Goal: Information Seeking & Learning: Learn about a topic

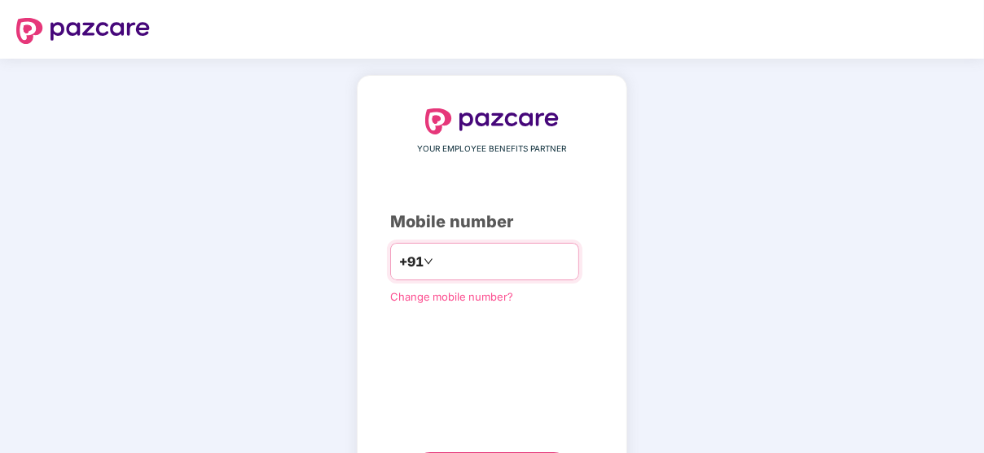
click at [437, 264] on input "number" at bounding box center [504, 262] width 134 height 26
type input "**********"
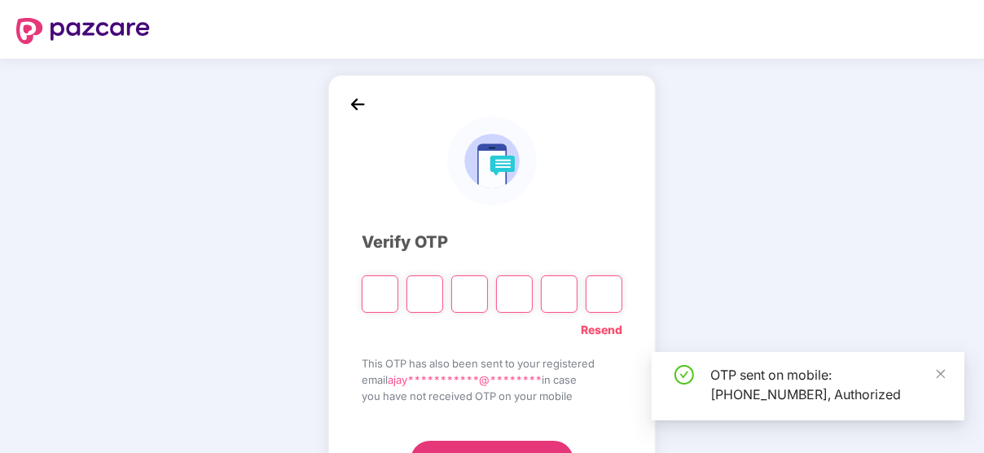
scroll to position [77, 0]
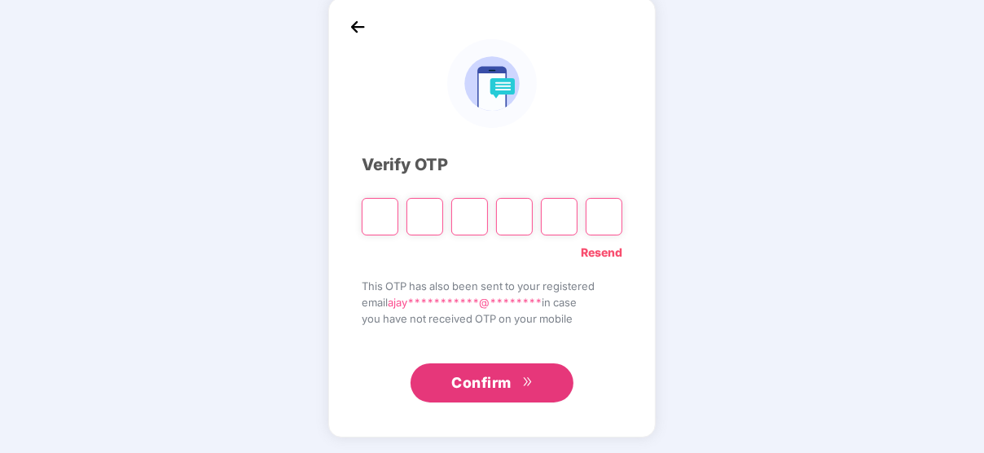
click at [376, 221] on input "Please enter verification code. Digit 1" at bounding box center [380, 216] width 37 height 37
type input "*"
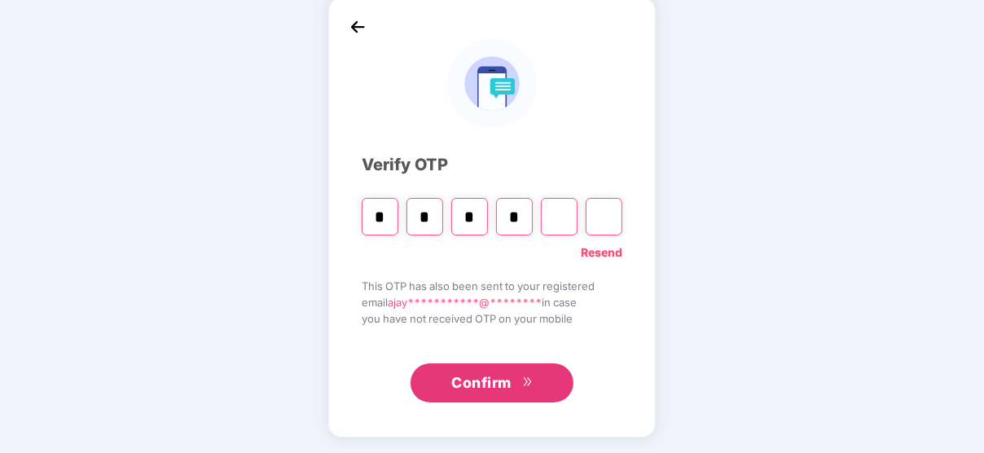
type input "*"
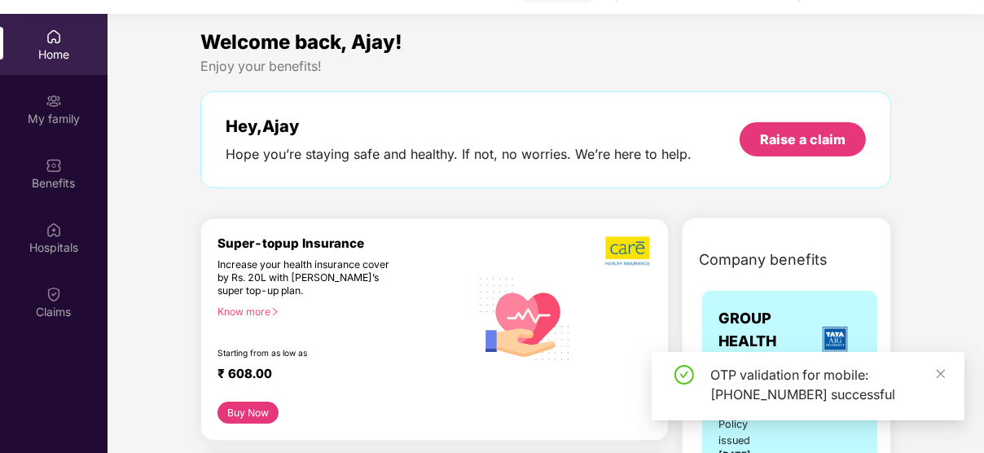
click at [499, 384] on div "Super-topup Insurance Increase your health insurance cover by Rs. 20L with [PER…" at bounding box center [435, 318] width 435 height 166
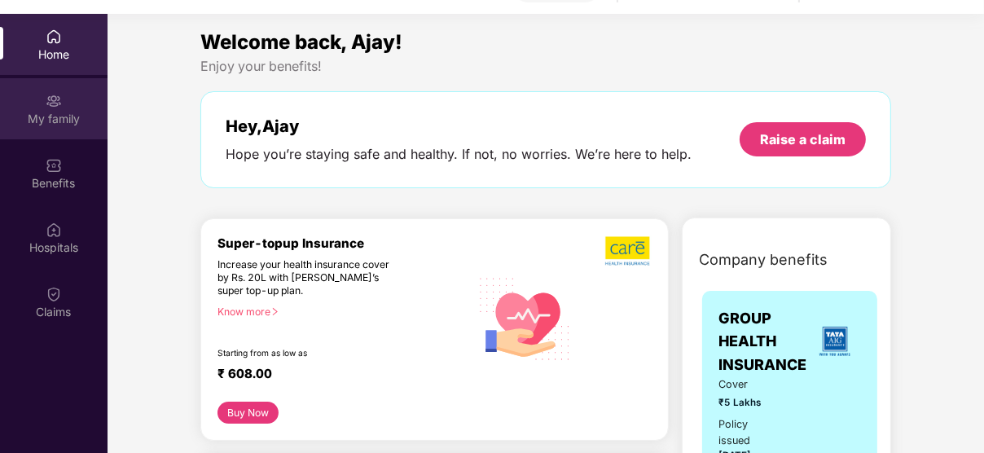
click at [52, 102] on img at bounding box center [54, 101] width 16 height 16
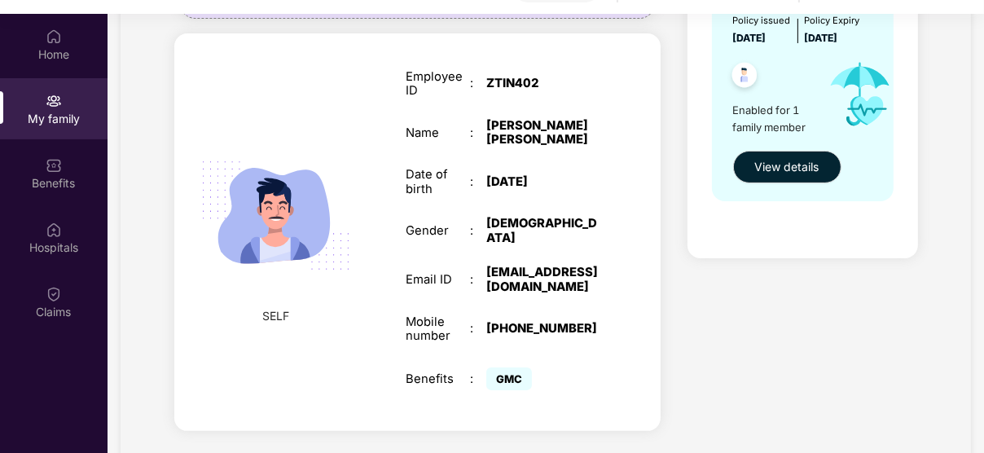
scroll to position [91, 0]
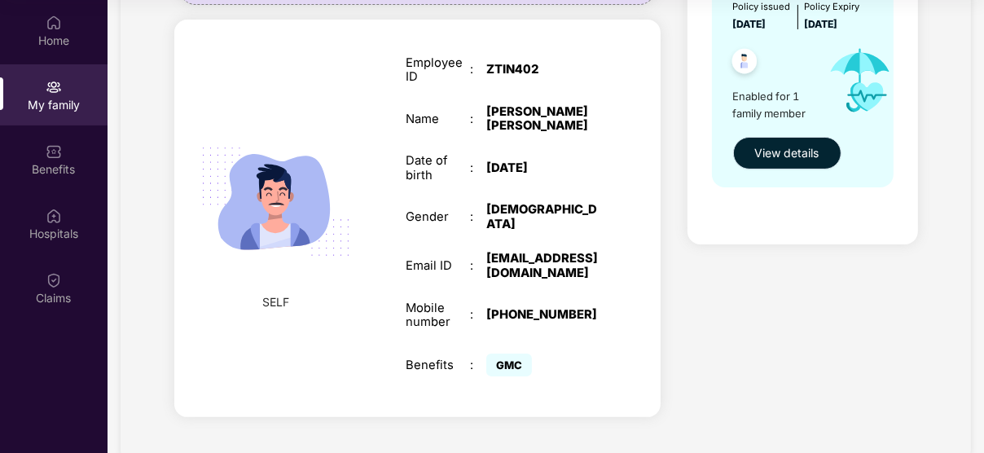
click at [781, 147] on span "View details" at bounding box center [787, 153] width 64 height 18
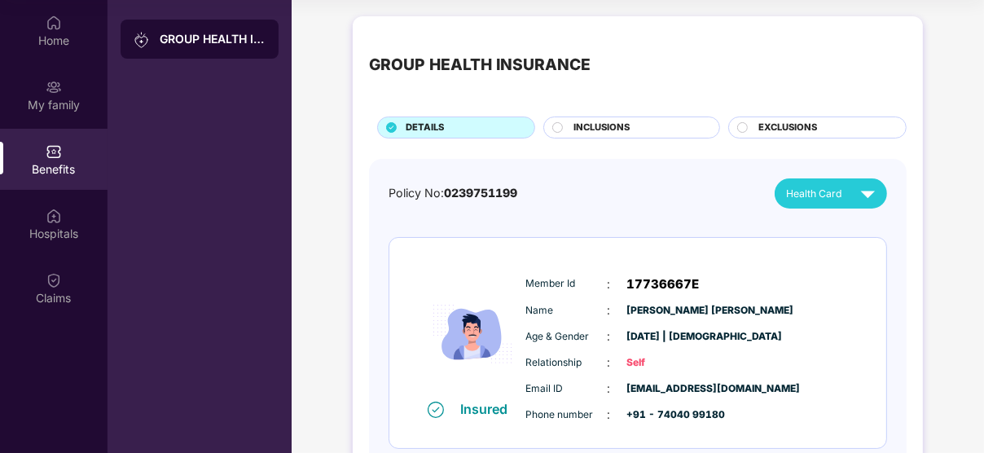
scroll to position [95, 0]
